Goal: Transaction & Acquisition: Book appointment/travel/reservation

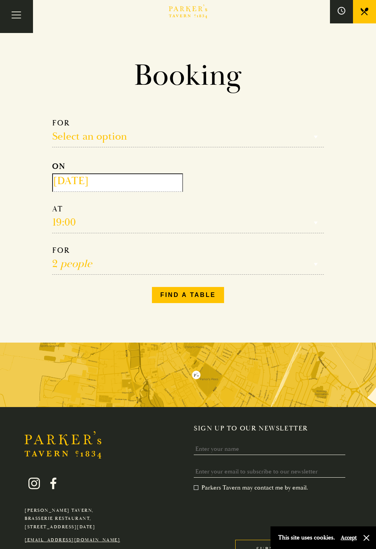
click at [175, 134] on select "Select an option Lunch Dinner Afternoon Tea" at bounding box center [188, 132] width 272 height 29
select select "161949"
click at [178, 182] on input "[DATE]" at bounding box center [117, 182] width 131 height 18
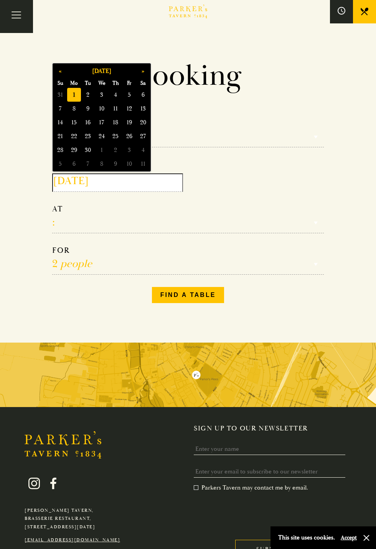
click at [140, 111] on span "13" at bounding box center [143, 109] width 14 height 14
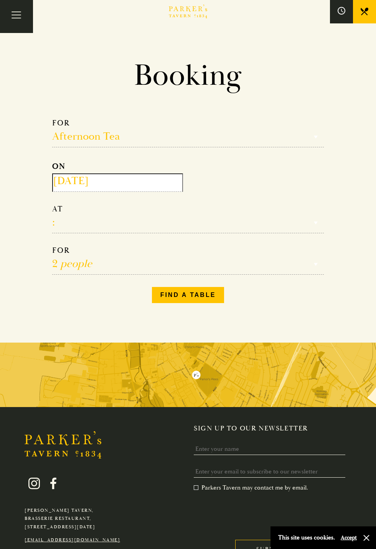
click at [168, 187] on input "[DATE]" at bounding box center [117, 182] width 131 height 18
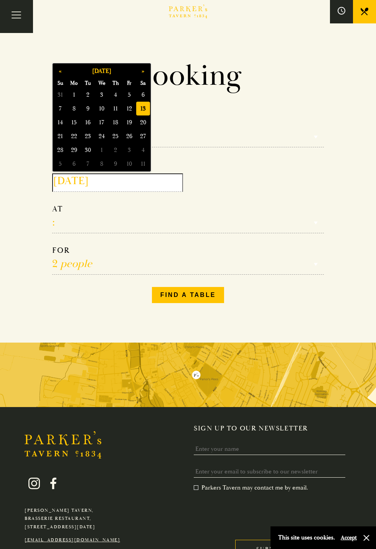
click at [130, 110] on span "12" at bounding box center [129, 109] width 14 height 14
type input "[DATE]"
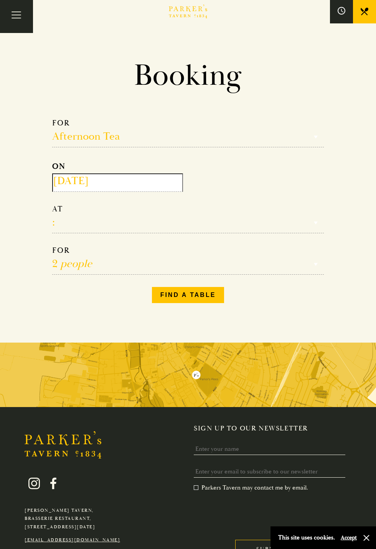
click at [137, 230] on select "12:30 13:00 13:30 14:00 14:30 15:00 15:30 16:00 16:30" at bounding box center [188, 218] width 272 height 29
select select "15:30"
click at [196, 293] on button "Find a table" at bounding box center [188, 295] width 72 height 16
